Goal: Find specific page/section: Find specific page/section

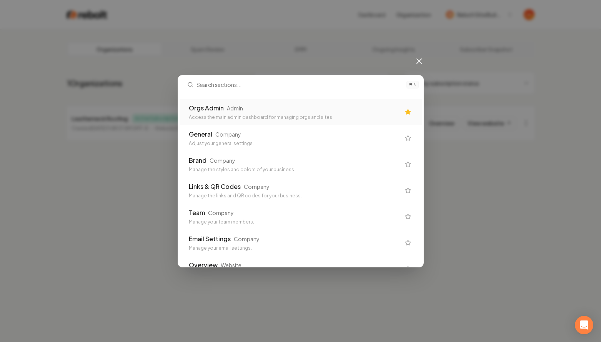
click at [417, 63] on icon at bounding box center [419, 61] width 5 height 5
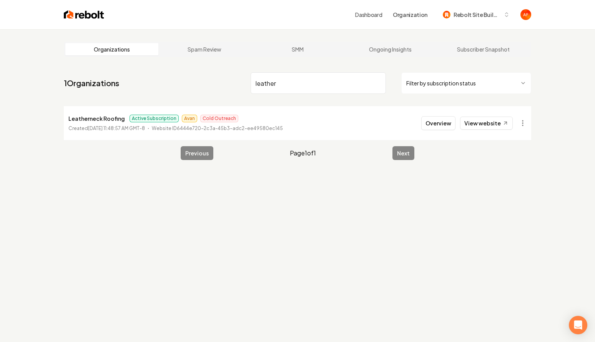
click at [84, 12] on img at bounding box center [84, 14] width 40 height 11
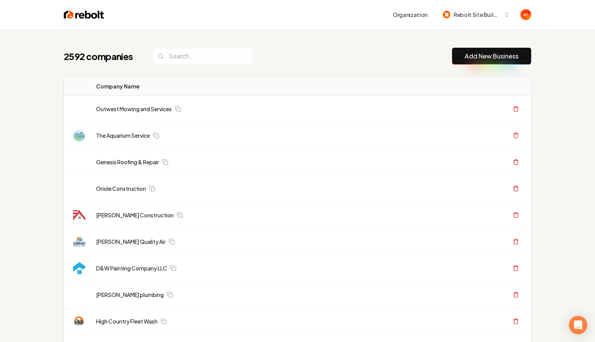
click at [307, 49] on div "2592 companies Add New Business" at bounding box center [298, 56] width 468 height 17
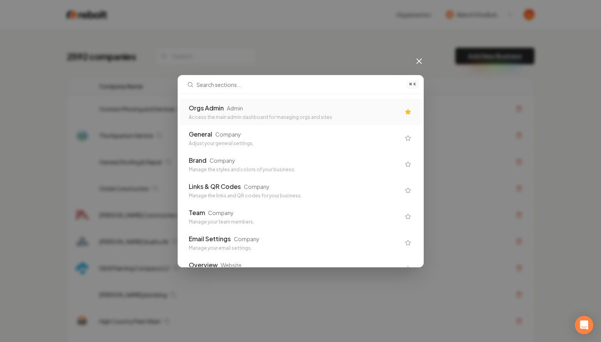
click at [318, 110] on div "Orgs Admin Admin" at bounding box center [295, 107] width 212 height 9
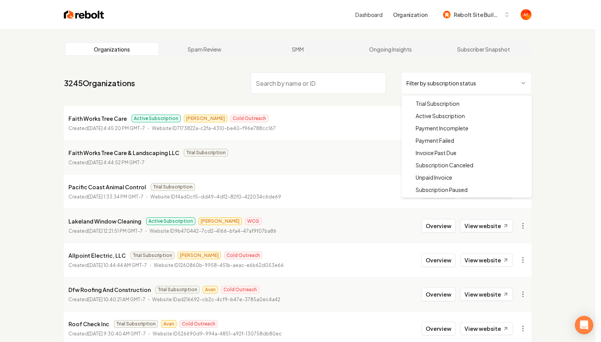
click at [413, 89] on html "Dashboard Organization Rebolt Site Builder Organizations Spam Review SMM Ongoin…" at bounding box center [300, 171] width 601 height 342
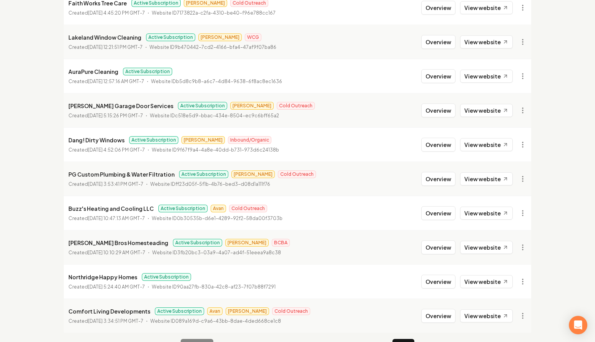
scroll to position [138, 0]
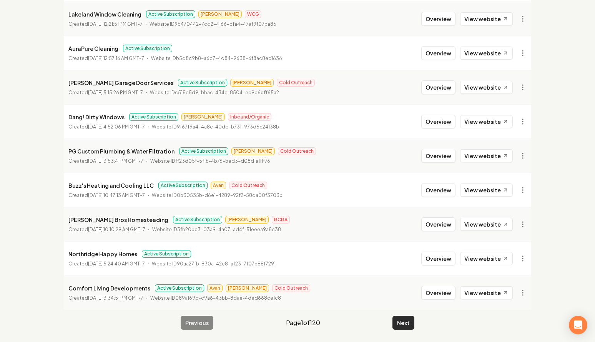
click at [405, 316] on button "Next" at bounding box center [404, 323] width 22 height 14
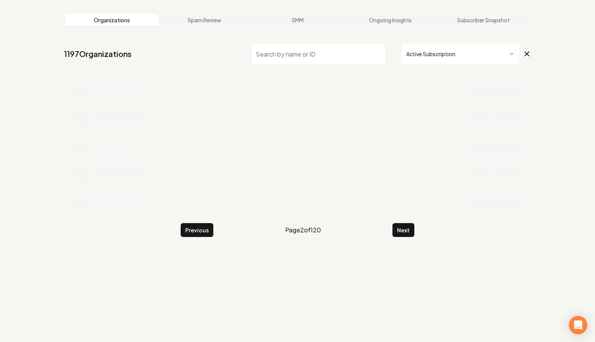
scroll to position [138, 0]
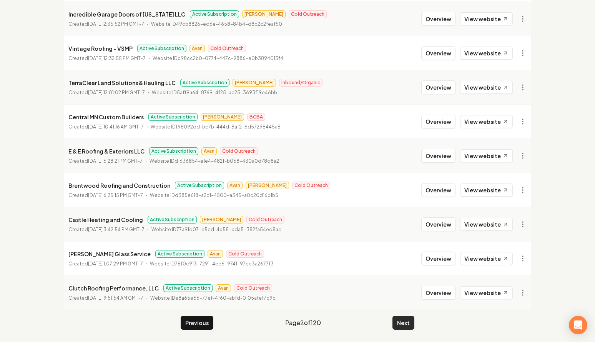
click at [402, 324] on button "Next" at bounding box center [404, 323] width 22 height 14
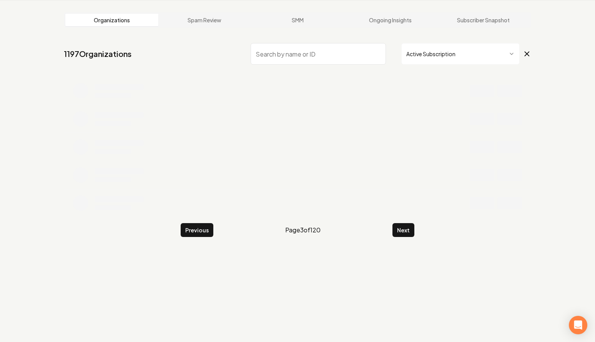
scroll to position [138, 0]
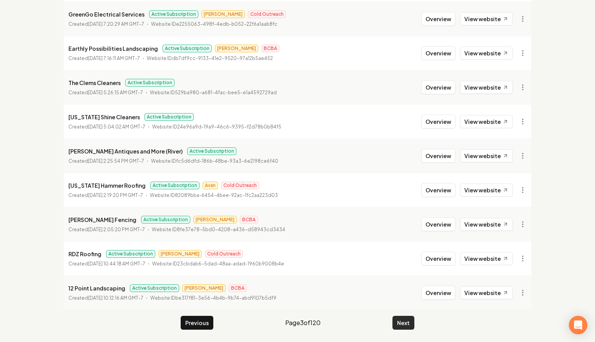
click at [401, 320] on button "Next" at bounding box center [404, 323] width 22 height 14
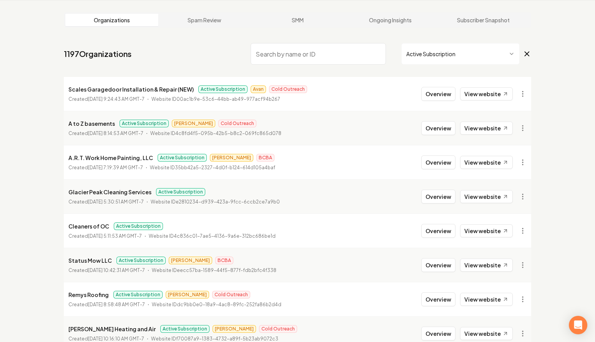
scroll to position [138, 0]
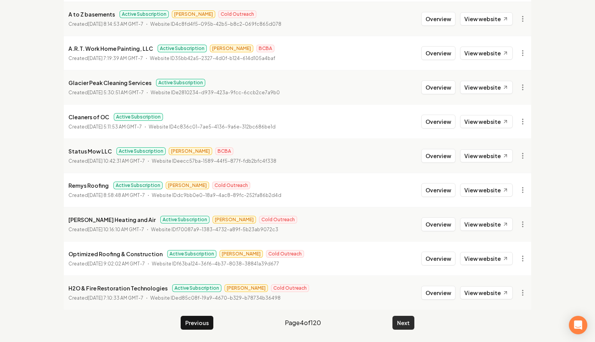
click at [407, 326] on button "Next" at bounding box center [404, 323] width 22 height 14
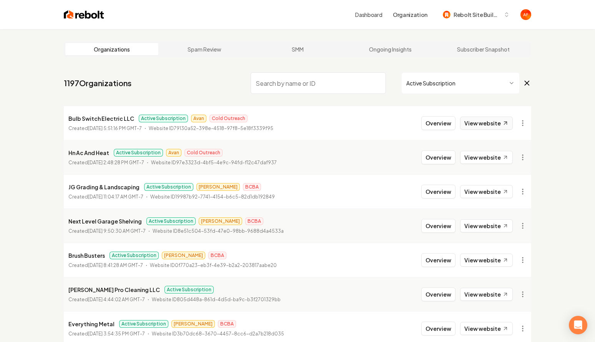
click at [491, 129] on link "View website" at bounding box center [486, 123] width 53 height 13
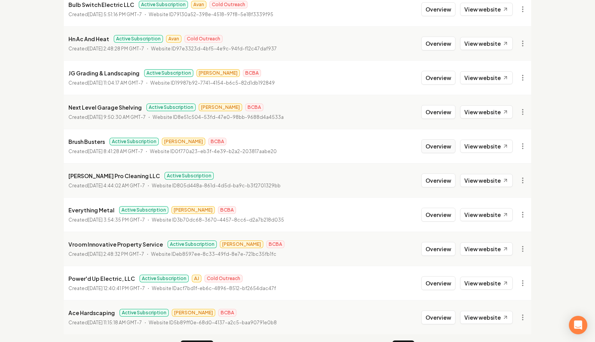
scroll to position [138, 0]
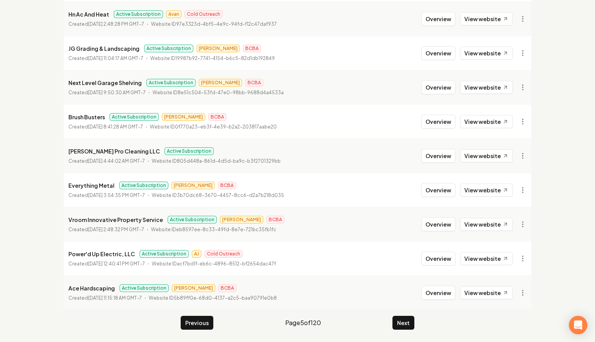
drag, startPoint x: 403, startPoint y: 319, endPoint x: 405, endPoint y: 309, distance: 10.5
click at [403, 318] on button "Next" at bounding box center [404, 323] width 22 height 14
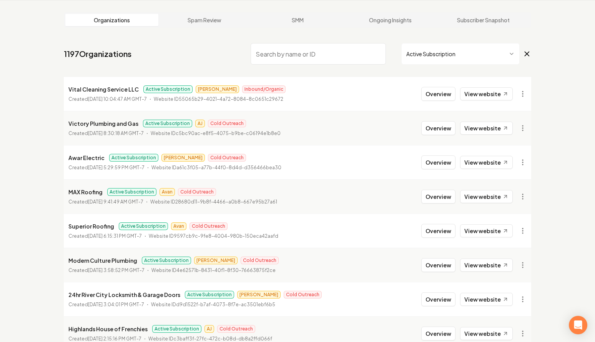
scroll to position [138, 0]
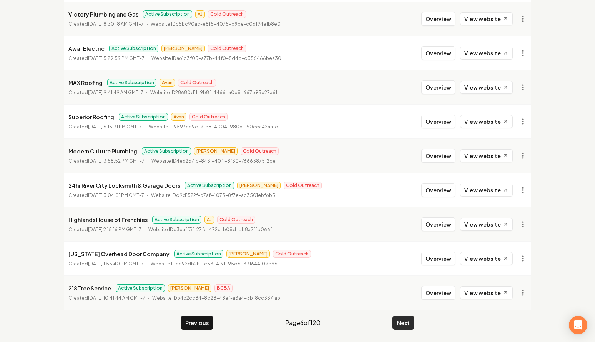
click at [414, 323] on button "Next" at bounding box center [404, 323] width 22 height 14
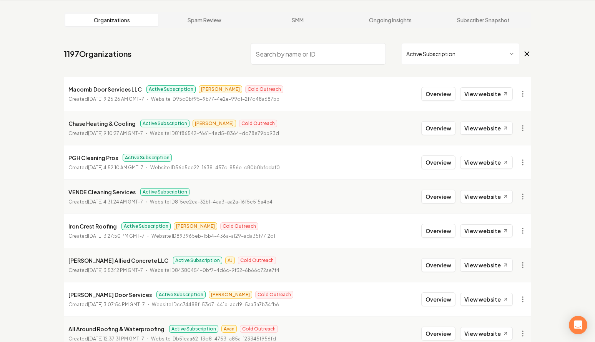
scroll to position [138, 0]
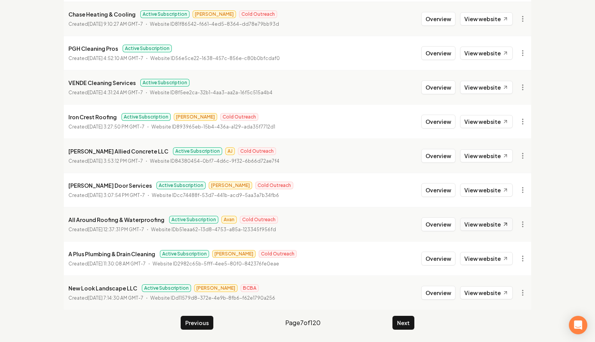
click at [485, 223] on link "View website" at bounding box center [486, 224] width 53 height 13
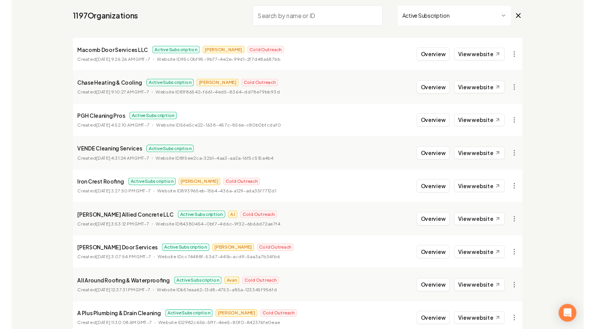
scroll to position [0, 0]
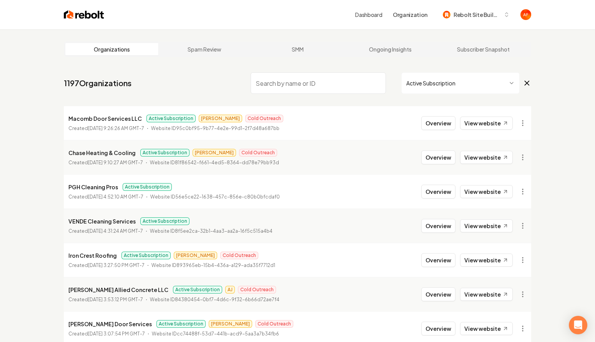
click at [221, 29] on main "Organizations Spam Review SMM Ongoing Insights Subscriber Snapshot 1197 Organiz…" at bounding box center [298, 254] width 492 height 451
click at [255, 28] on div "Dashboard Organization Rebolt Site Builder" at bounding box center [298, 14] width 492 height 29
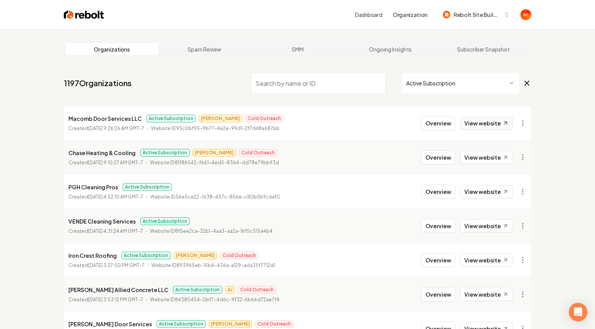
click at [490, 128] on link "View website" at bounding box center [486, 123] width 53 height 13
click at [278, 83] on input "search" at bounding box center [318, 83] width 135 height 22
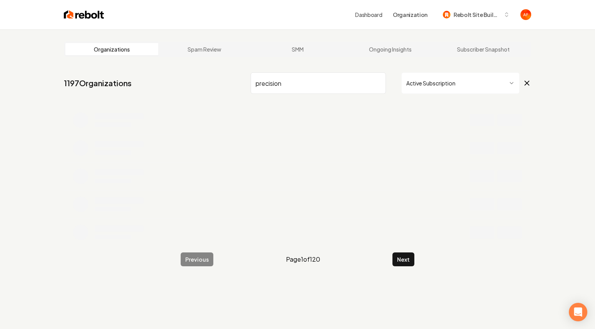
type input "precision"
click at [87, 13] on img at bounding box center [84, 14] width 40 height 11
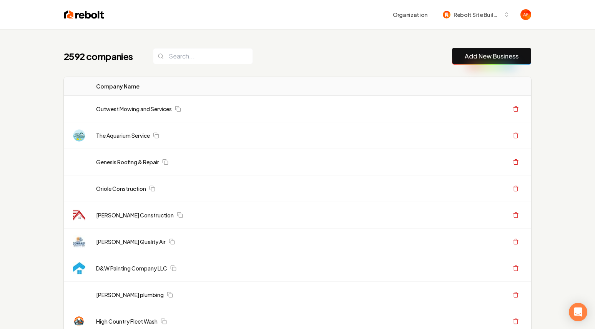
click at [211, 55] on input "search" at bounding box center [203, 56] width 100 height 16
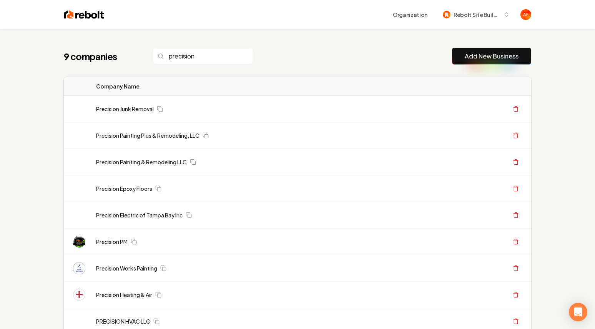
click at [192, 77] on th "Company Name" at bounding box center [209, 86] width 238 height 19
click at [196, 55] on input "precision" at bounding box center [203, 56] width 100 height 16
click at [203, 57] on input "precision" at bounding box center [203, 56] width 100 height 16
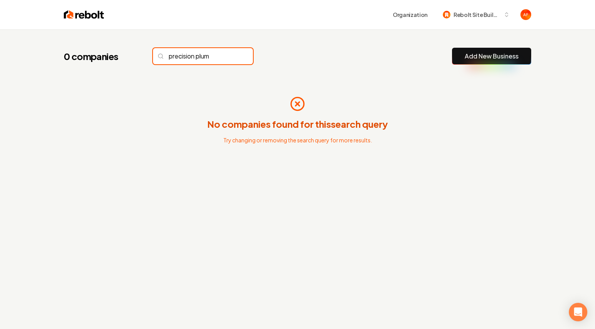
type input "precision plumb"
click at [202, 55] on input "precision plumb" at bounding box center [203, 56] width 100 height 16
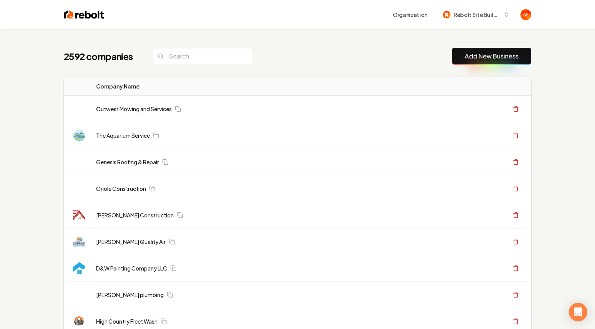
click at [293, 57] on div "2592 companies Add New Business" at bounding box center [298, 56] width 468 height 17
click at [187, 53] on input "search" at bounding box center [203, 56] width 100 height 16
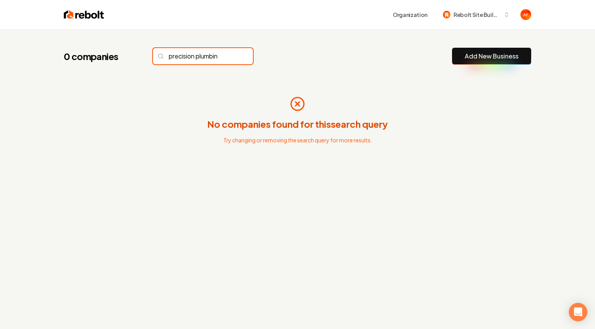
click at [206, 57] on input "precision plumbin" at bounding box center [203, 56] width 100 height 16
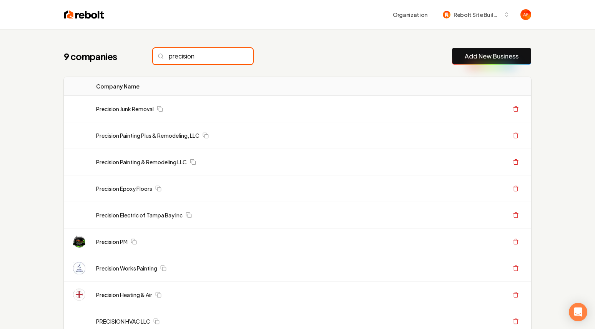
type input "precision"
click at [197, 55] on input "precision" at bounding box center [203, 56] width 100 height 16
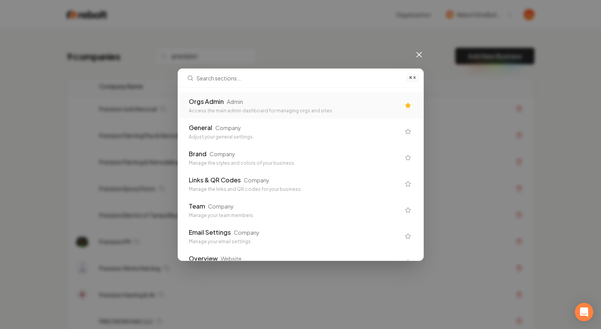
click at [122, 47] on div "⌘ K Orgs Admin Admin Access the main admin dashboard for managing orgs and site…" at bounding box center [300, 164] width 601 height 329
drag, startPoint x: 242, startPoint y: 44, endPoint x: 398, endPoint y: 45, distance: 156.9
click at [251, 43] on div "⌘ K Orgs Admin Admin Access the main admin dashboard for managing orgs and site…" at bounding box center [300, 164] width 601 height 329
click at [416, 54] on icon at bounding box center [419, 54] width 9 height 9
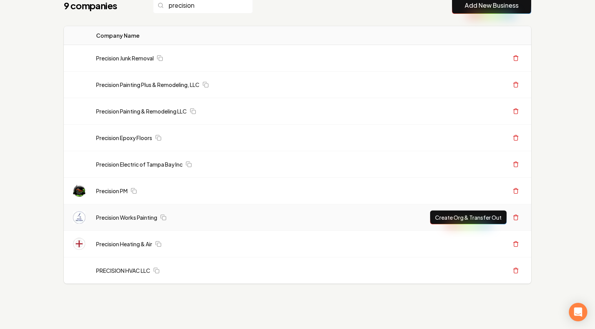
scroll to position [55, 0]
